Goal: Transaction & Acquisition: Purchase product/service

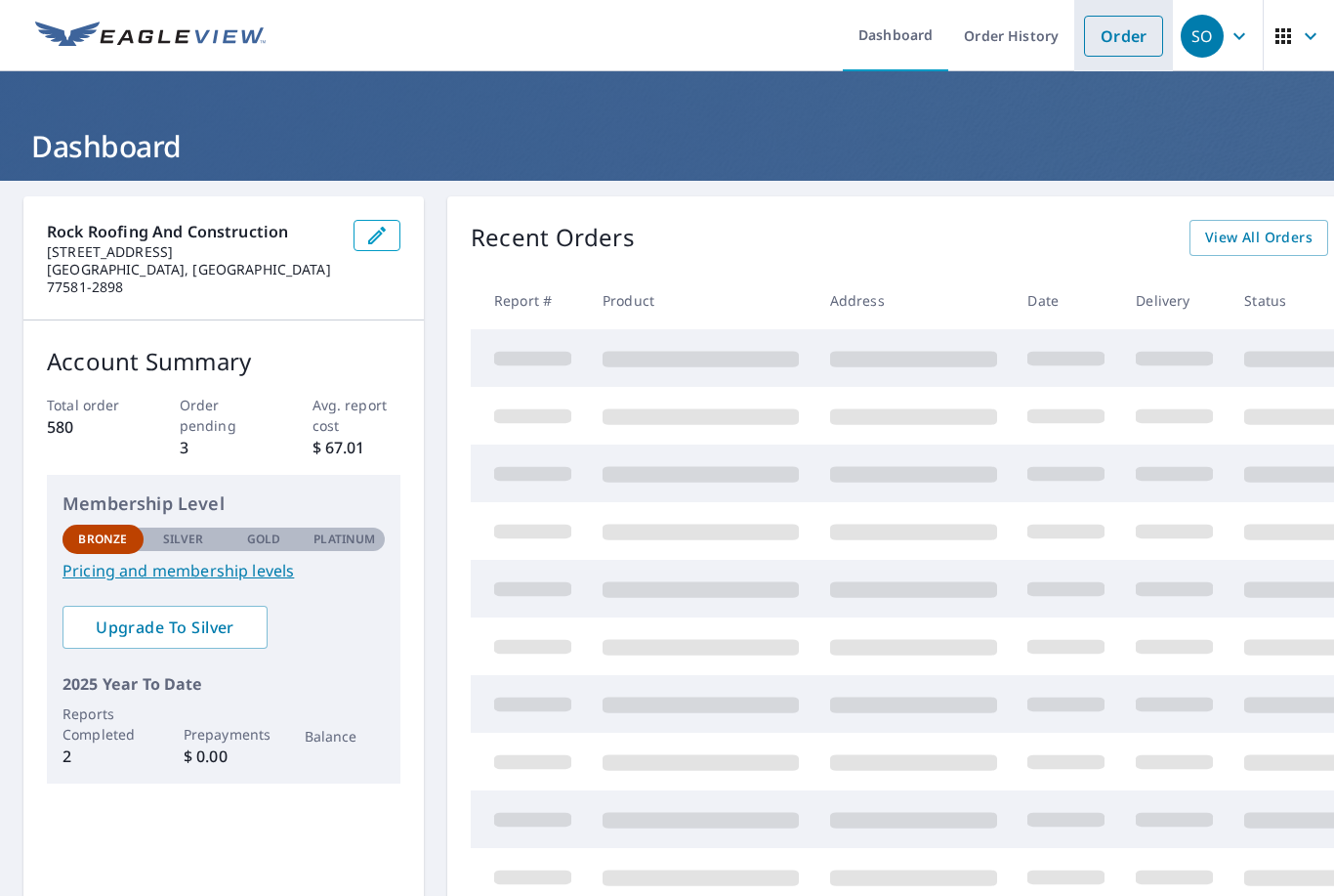
click at [1120, 47] on link "Order" at bounding box center [1123, 36] width 79 height 41
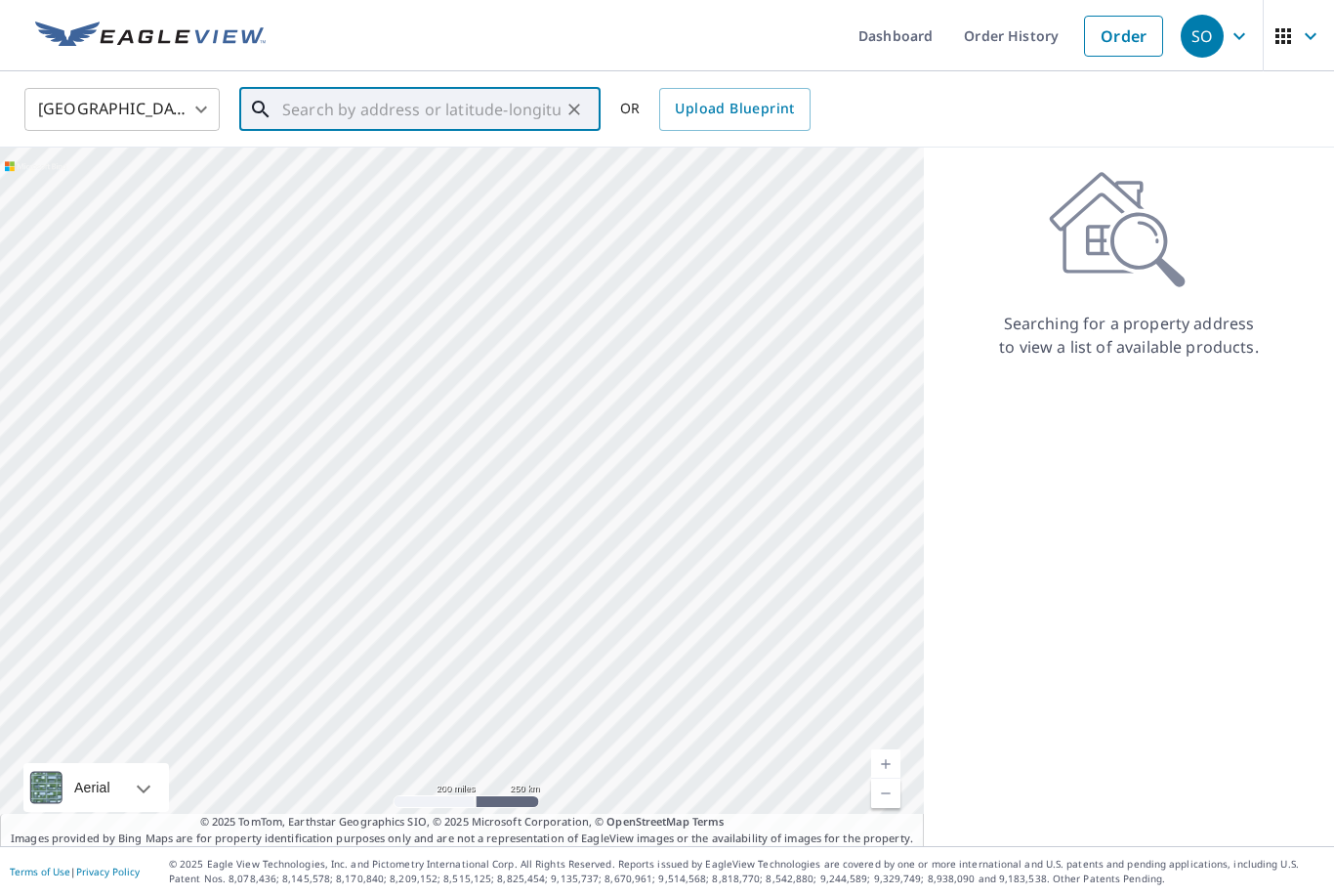
click at [286, 105] on input "text" at bounding box center [422, 110] width 279 height 55
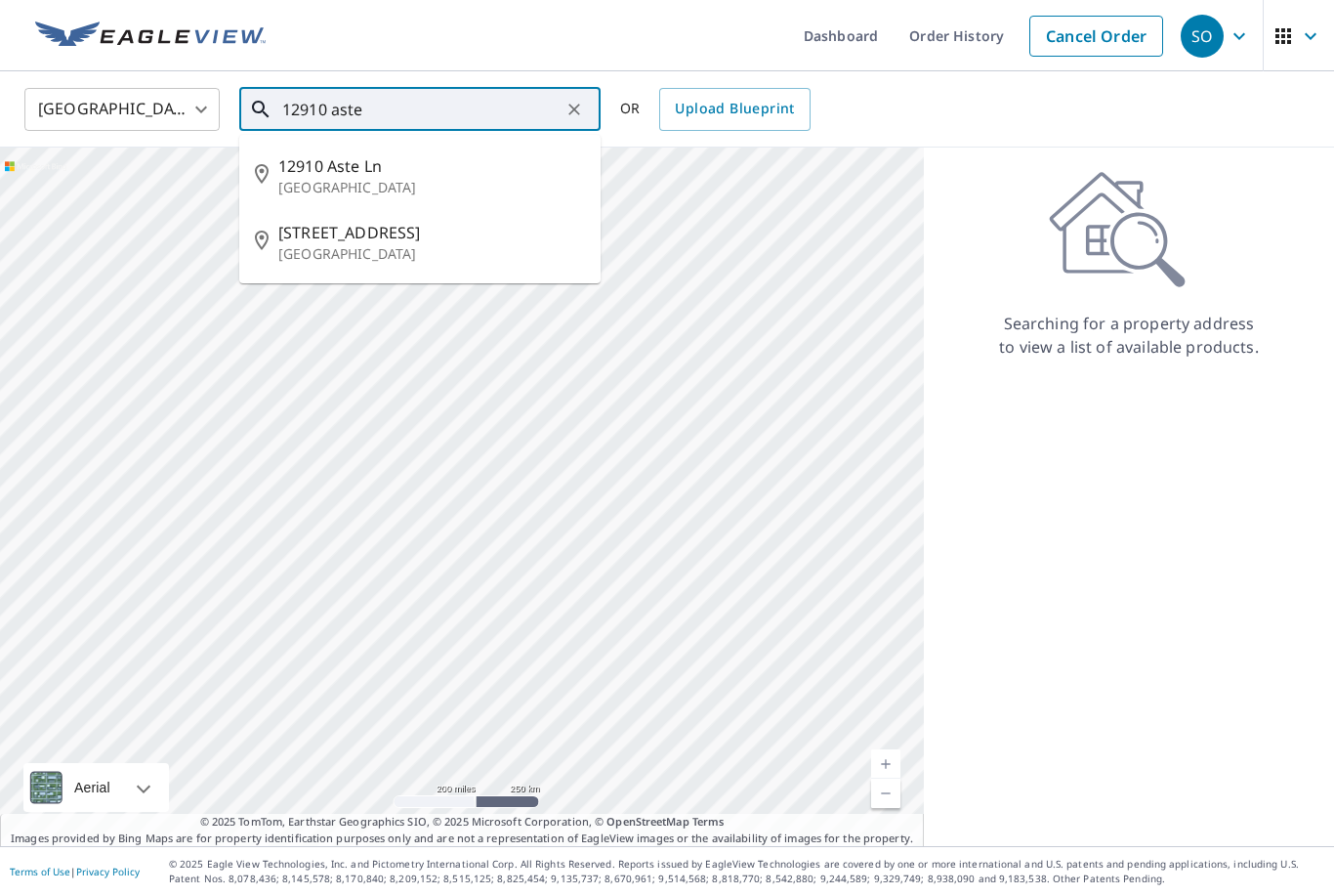
click at [413, 187] on p "[GEOGRAPHIC_DATA]" at bounding box center [432, 188] width 307 height 20
type input "[STREET_ADDRESS]"
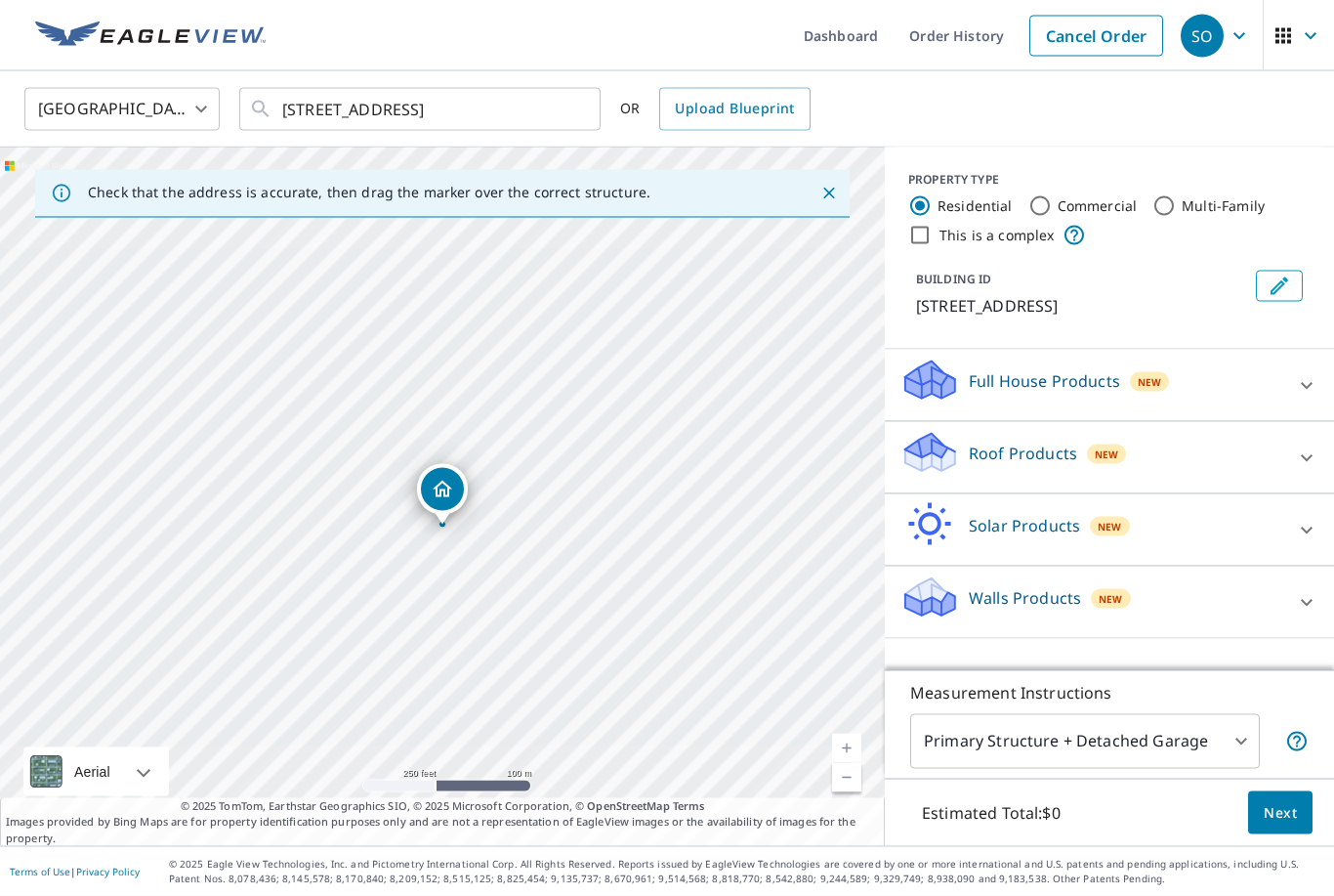
scroll to position [63, 0]
click at [1296, 804] on span "Next" at bounding box center [1280, 813] width 33 height 24
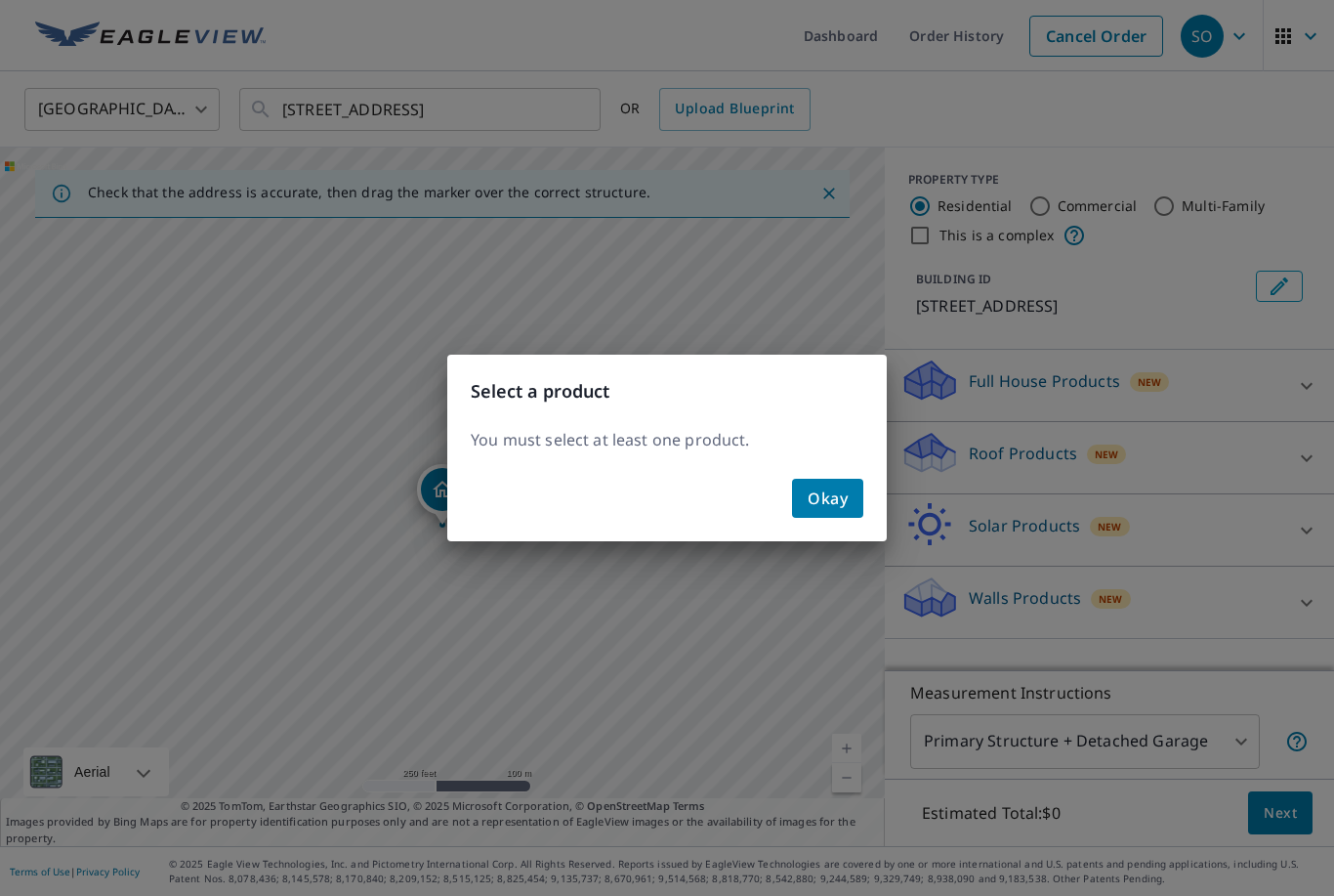
click at [862, 497] on button "Okay" at bounding box center [827, 498] width 71 height 39
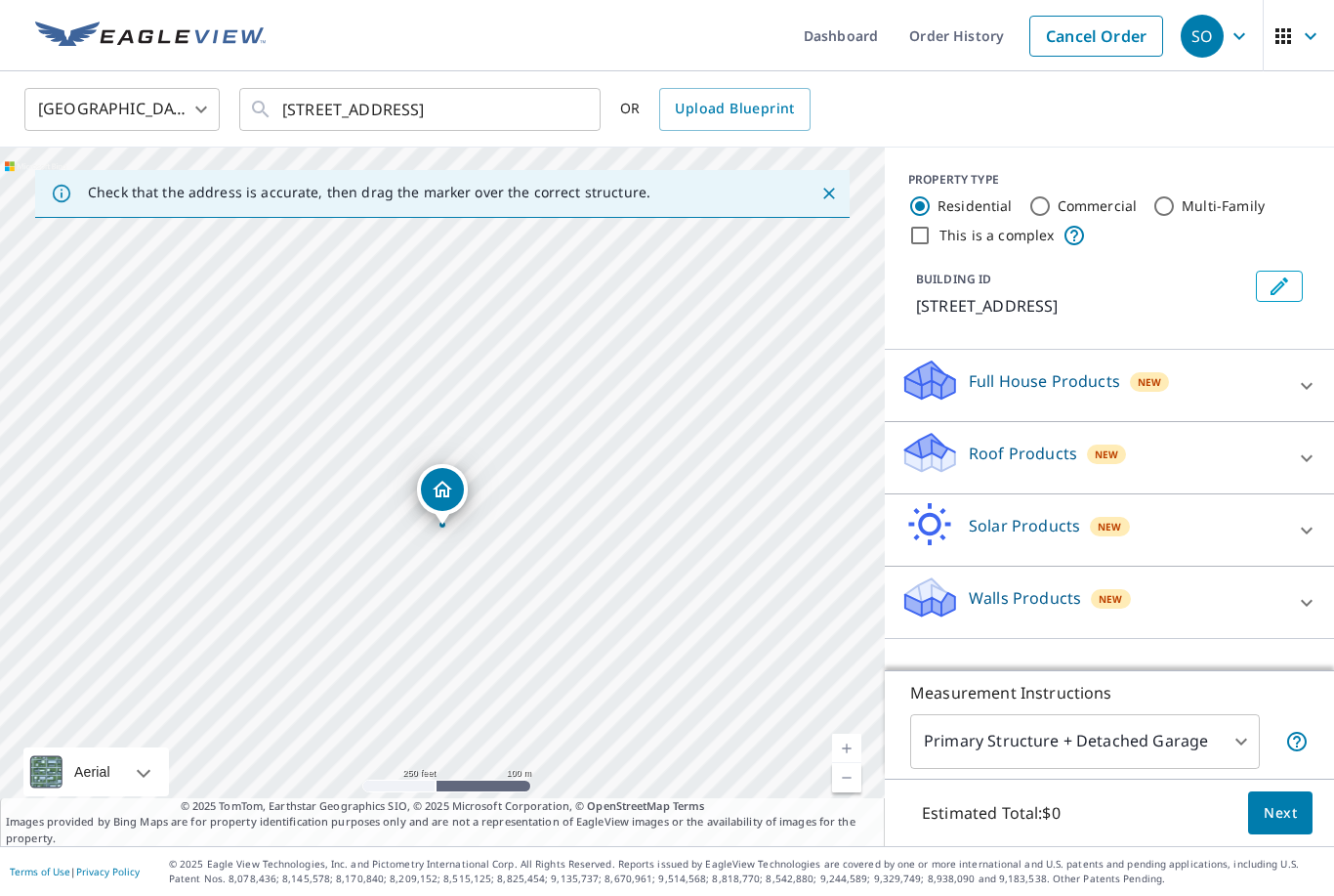
click at [1035, 441] on p "Roof Products" at bounding box center [1023, 453] width 109 height 23
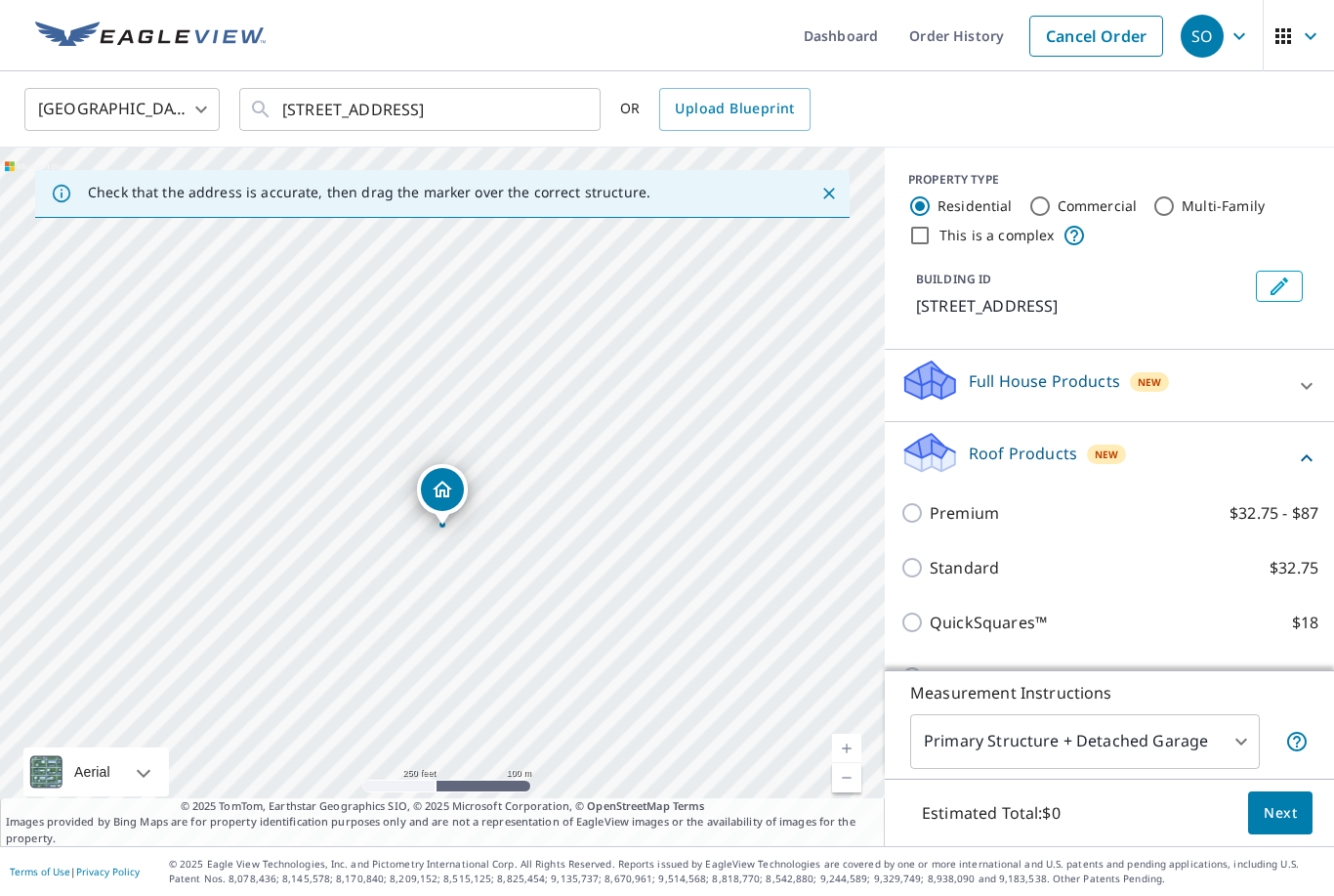
click at [956, 610] on p "QuickSquares™" at bounding box center [989, 622] width 117 height 23
click at [930, 610] on input "QuickSquares™ $18" at bounding box center [915, 622] width 29 height 23
checkbox input "true"
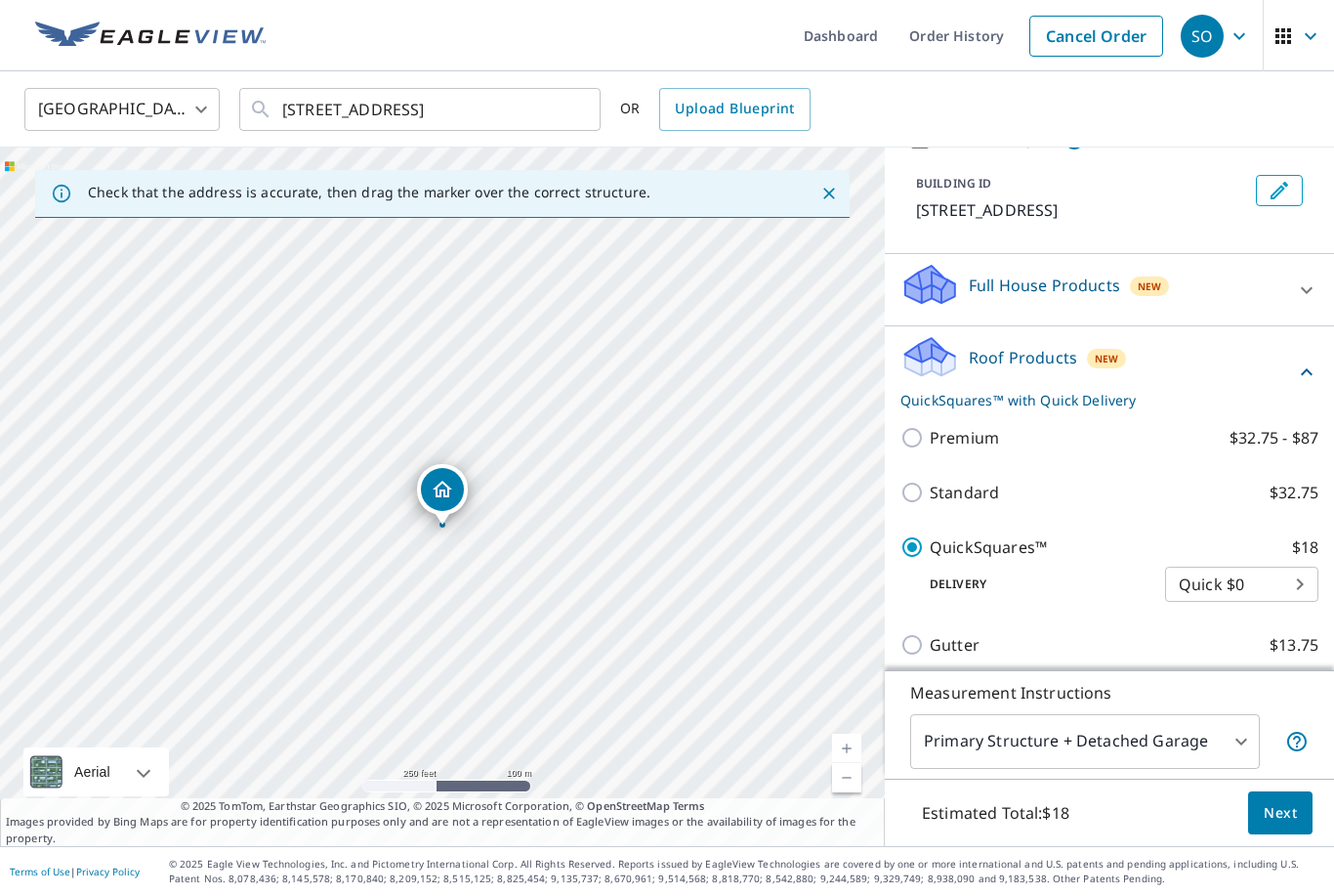
scroll to position [135, 0]
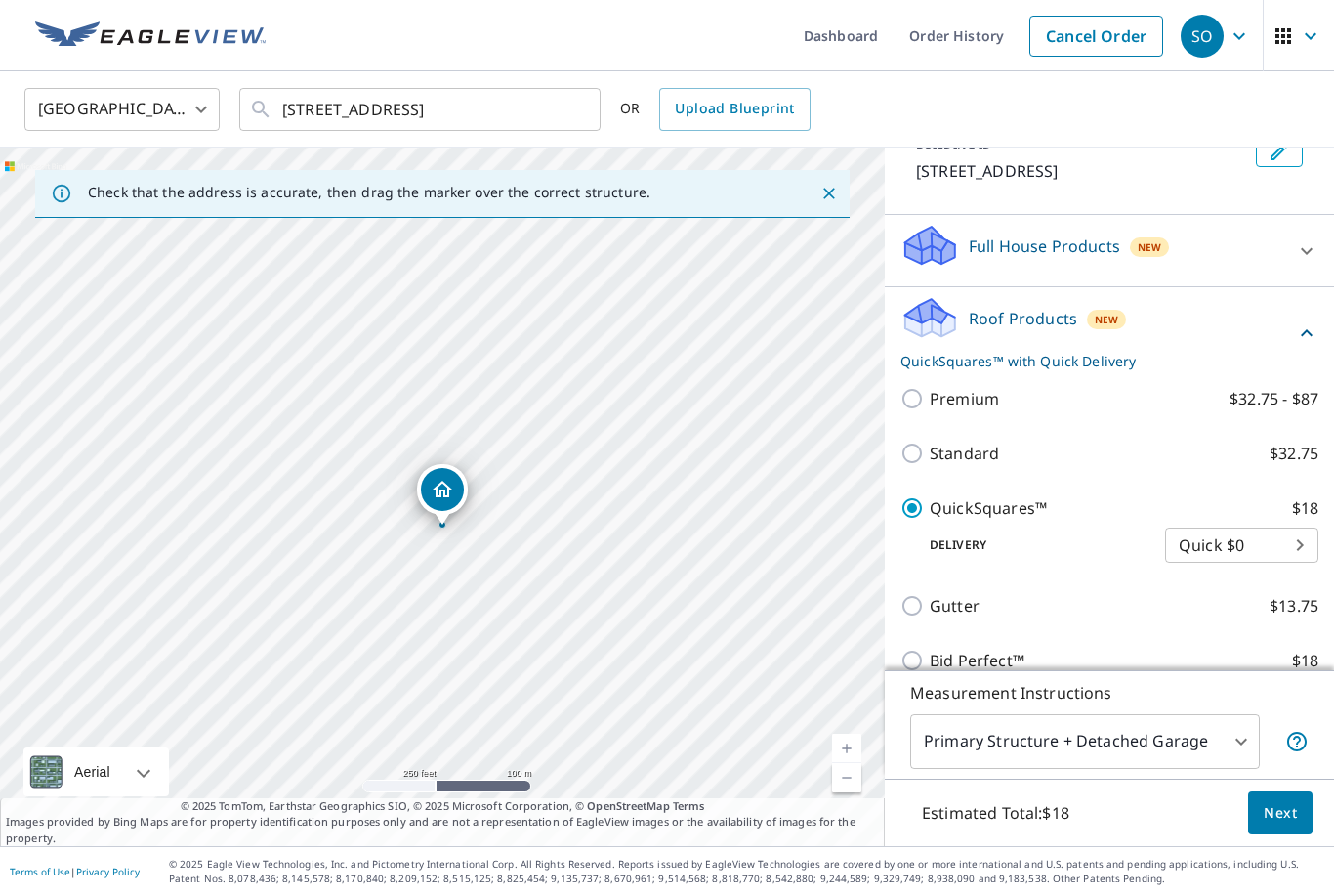
click at [1293, 483] on body "SO SO Dashboard Order History Cancel Order SO [GEOGRAPHIC_DATA] [GEOGRAPHIC_DAT…" at bounding box center [667, 448] width 1334 height 896
click at [1254, 480] on li "Quick $0" at bounding box center [1241, 482] width 154 height 35
click at [1293, 813] on span "Next" at bounding box center [1280, 813] width 33 height 24
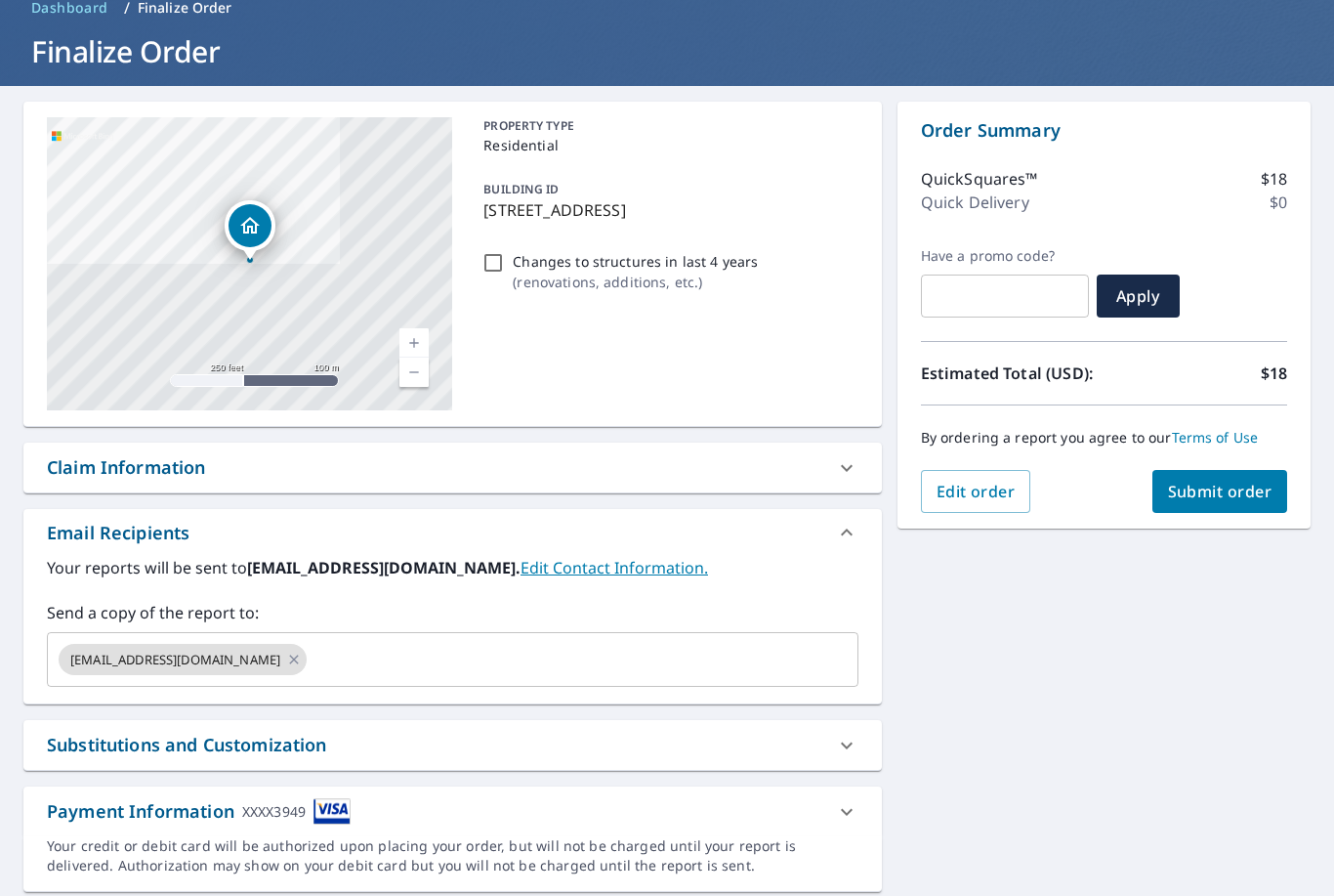
scroll to position [94, 0]
click at [430, 642] on input "text" at bounding box center [564, 660] width 510 height 37
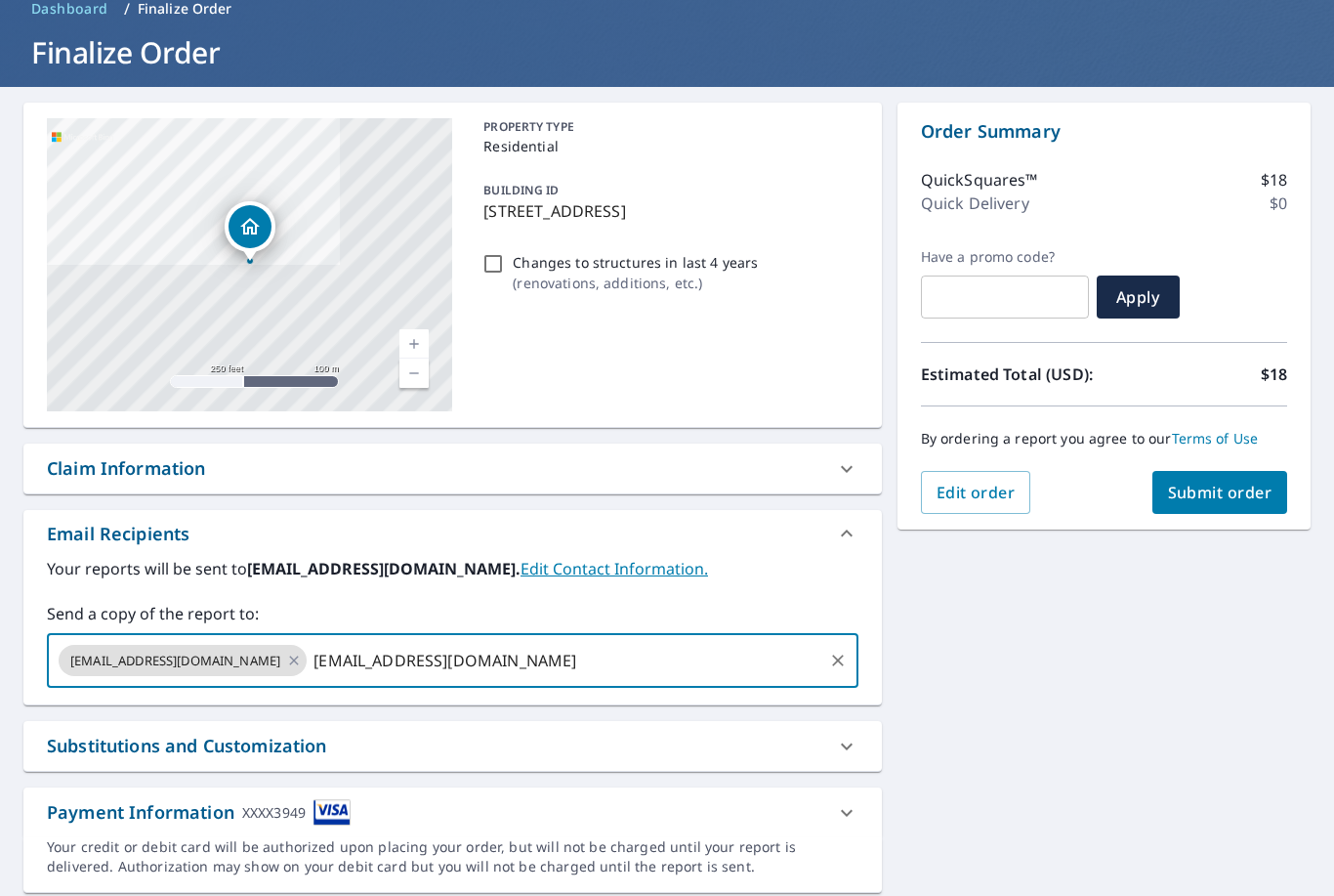
type input "[EMAIL_ADDRESS][DOMAIN_NAME]"
click at [1235, 481] on span "Submit order" at bounding box center [1220, 492] width 105 height 22
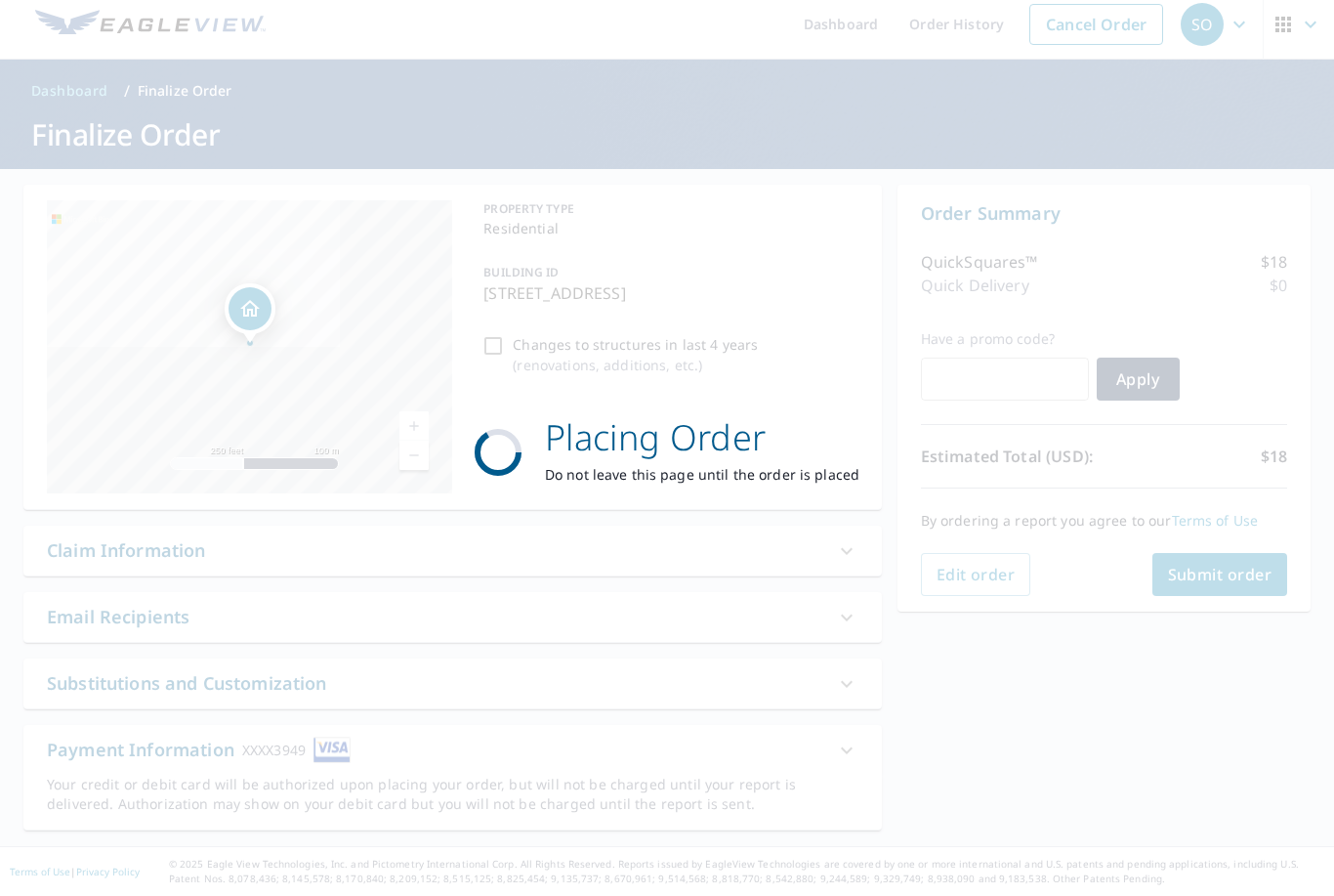
scroll to position [0, 0]
